Goal: Transaction & Acquisition: Purchase product/service

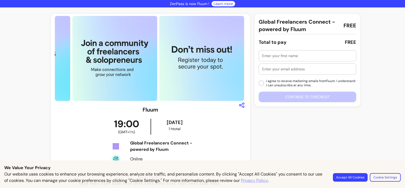
click at [280, 55] on input "text" at bounding box center [307, 55] width 91 height 5
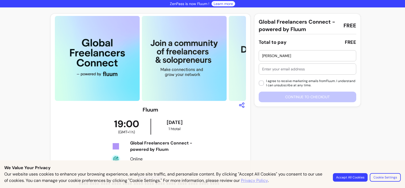
type input "[PERSON_NAME]"
click at [268, 67] on input "text" at bounding box center [307, 68] width 91 height 5
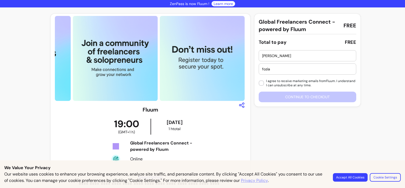
type input "[EMAIL_ADDRESS][DOMAIN_NAME]"
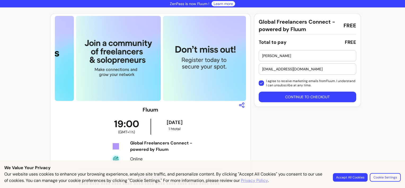
click at [293, 97] on button "Continue to checkout" at bounding box center [307, 96] width 97 height 11
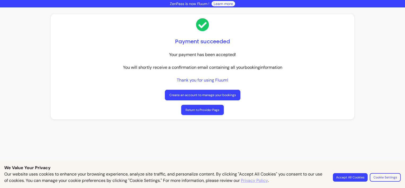
click at [210, 111] on link "Return to Provider Page" at bounding box center [202, 110] width 43 height 10
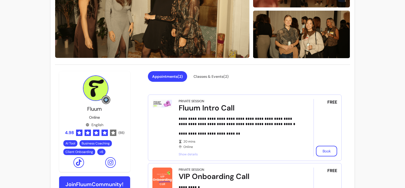
scroll to position [132, 0]
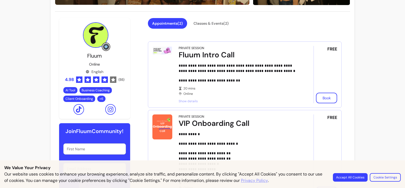
click at [351, 177] on button "Accept All Cookies" at bounding box center [350, 177] width 35 height 8
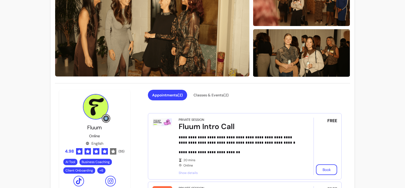
scroll to position [0, 0]
